Goal: Information Seeking & Learning: Learn about a topic

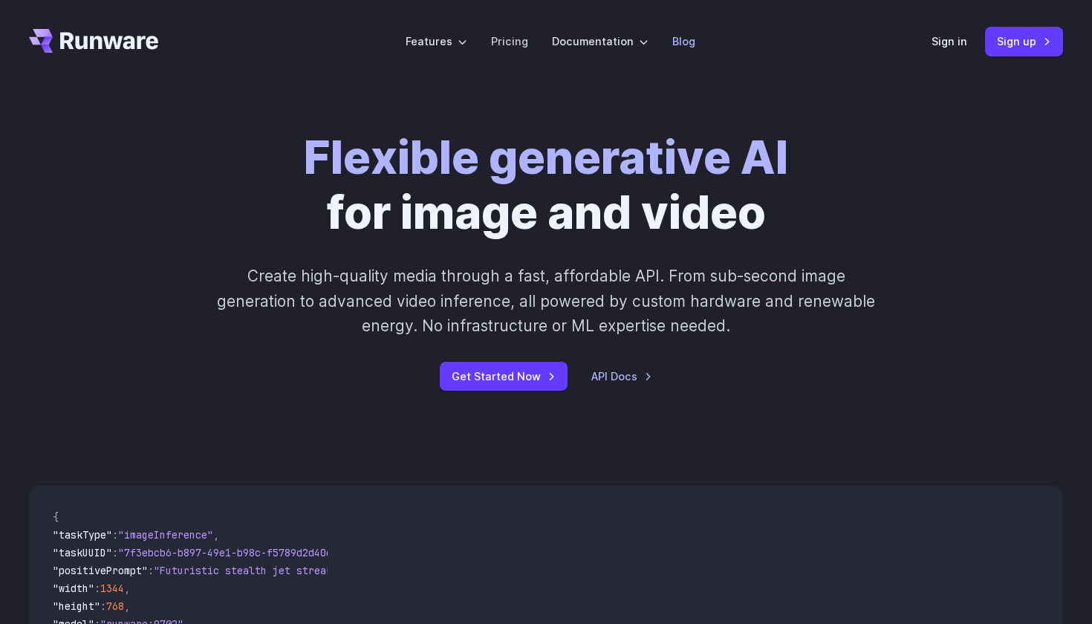
click at [684, 38] on link "Blog" at bounding box center [683, 41] width 23 height 17
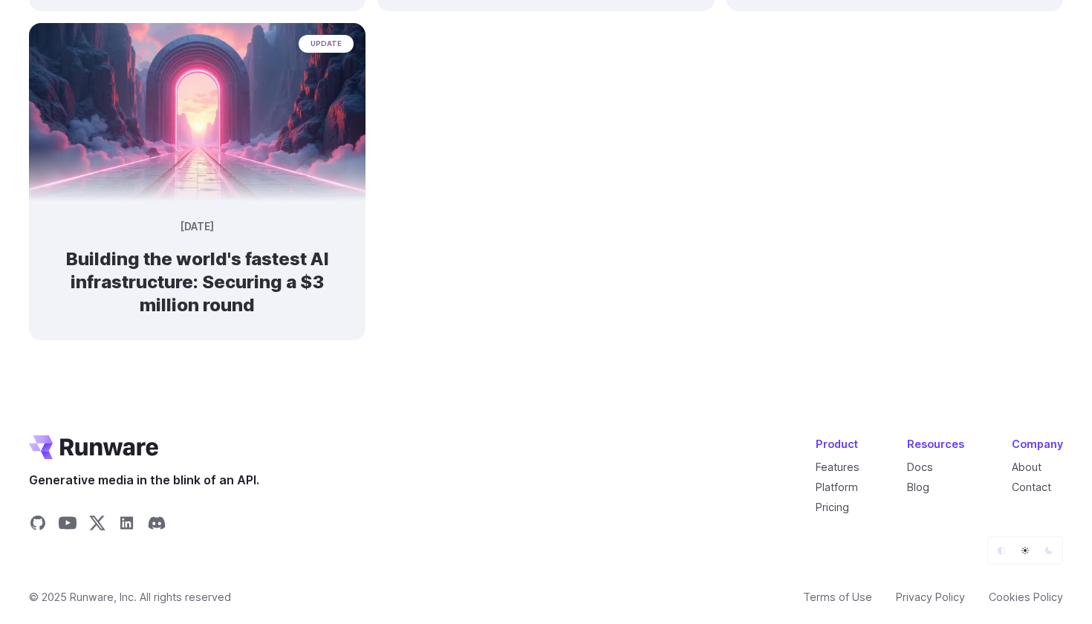
scroll to position [1160, 0]
click at [1027, 461] on link "About" at bounding box center [1027, 467] width 30 height 13
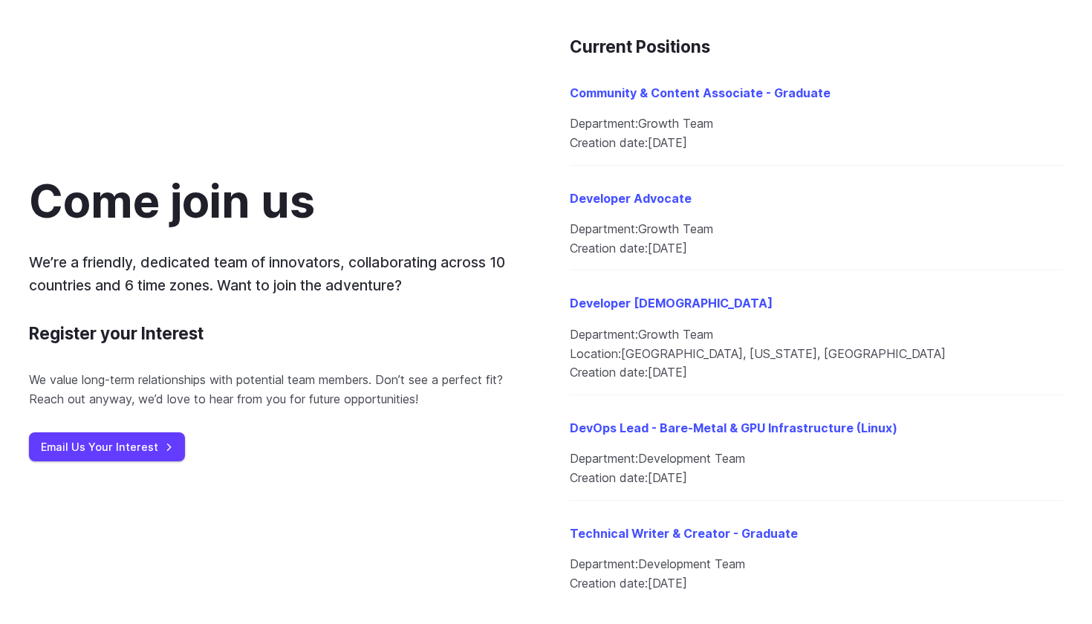
scroll to position [1649, 0]
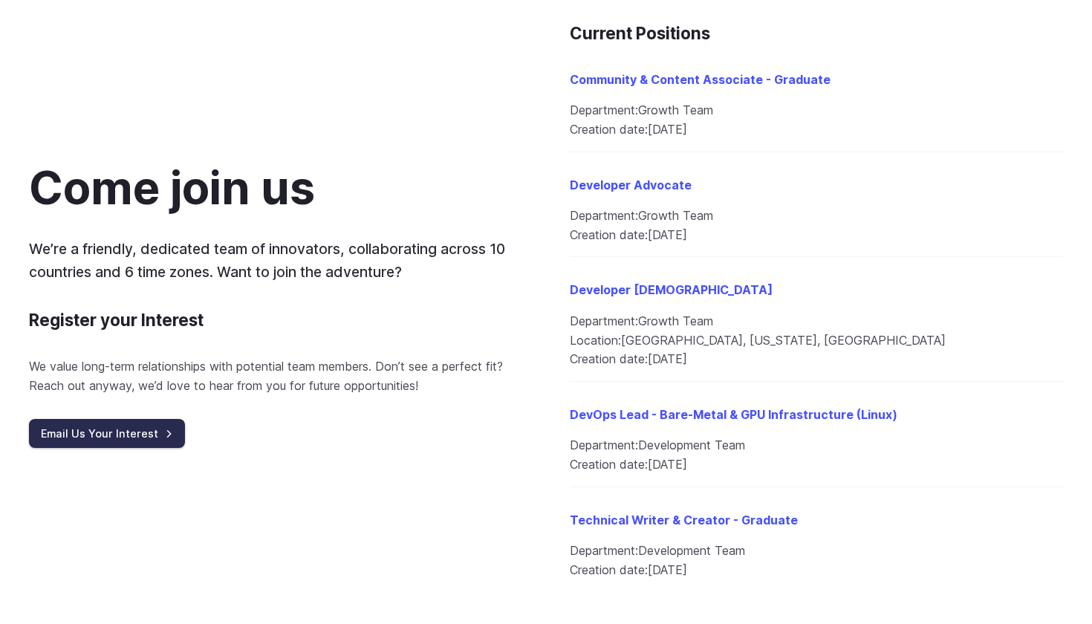
click at [114, 421] on link "Email Us Your Interest" at bounding box center [107, 433] width 156 height 29
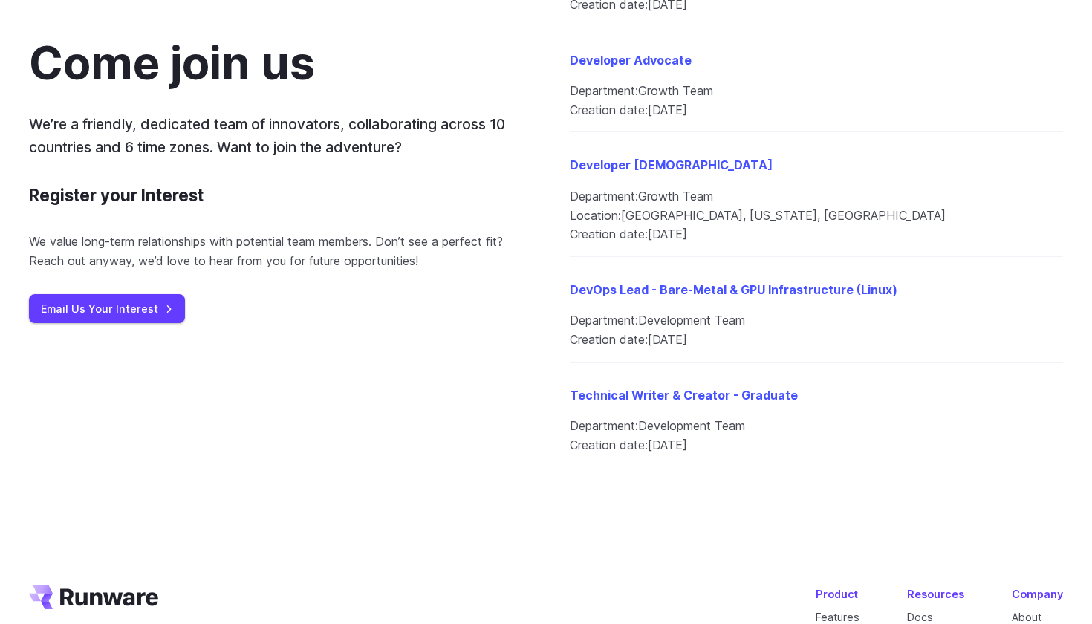
scroll to position [1774, 0]
click at [711, 390] on link "Technical Writer & Creator - Graduate" at bounding box center [684, 394] width 228 height 15
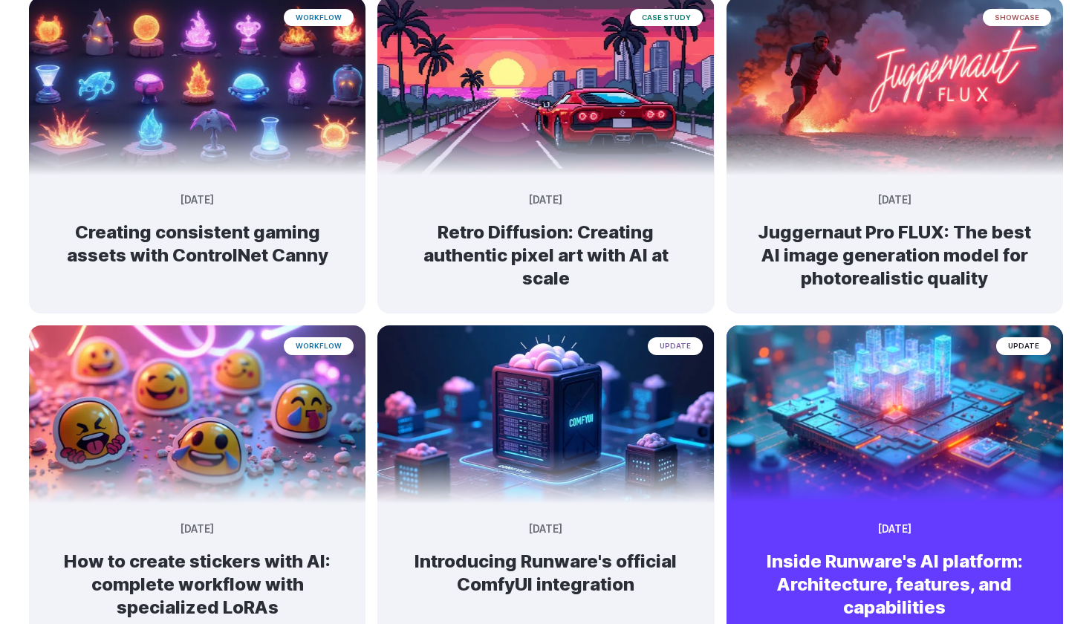
scroll to position [330, 0]
